Goal: Information Seeking & Learning: Compare options

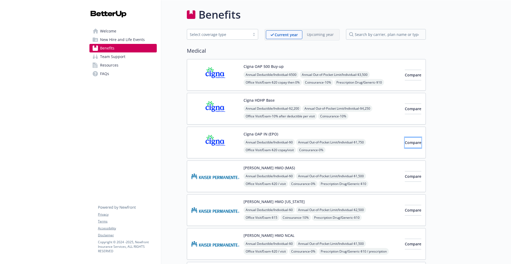
click at [405, 146] on button "Compare" at bounding box center [413, 142] width 16 height 11
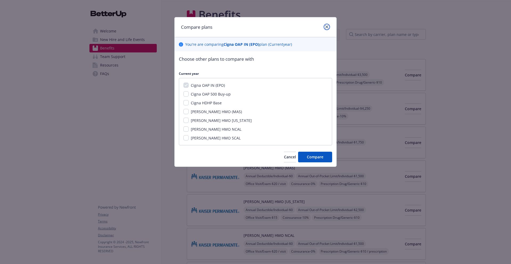
click at [327, 27] on icon "close" at bounding box center [326, 26] width 3 height 3
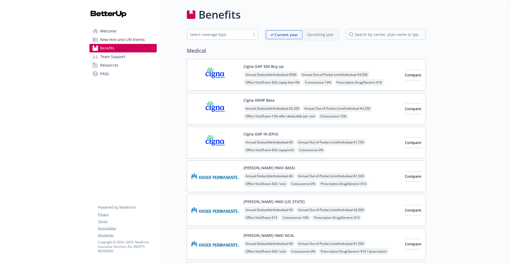
scroll to position [2, 0]
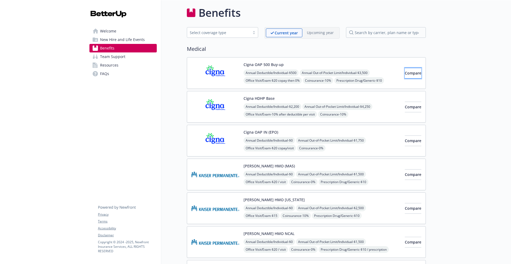
click at [405, 75] on span "Compare" at bounding box center [413, 73] width 16 height 5
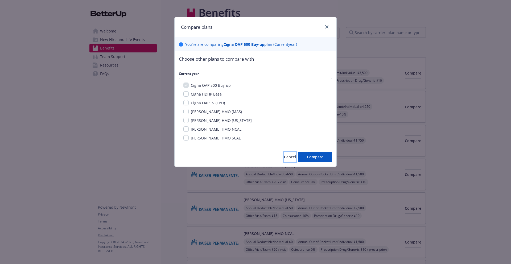
click at [288, 160] on button "Cancel" at bounding box center [290, 157] width 12 height 11
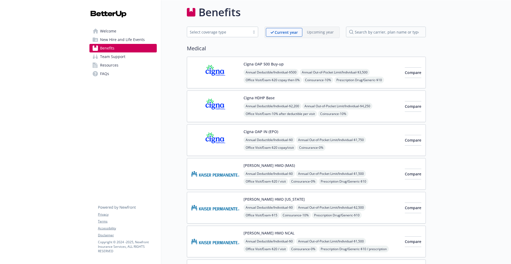
scroll to position [0, 0]
